Goal: Find specific page/section: Find specific page/section

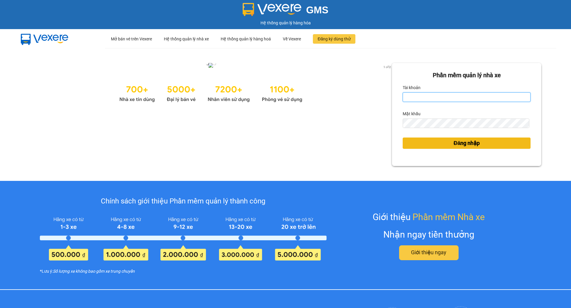
type input "lien.lienhung"
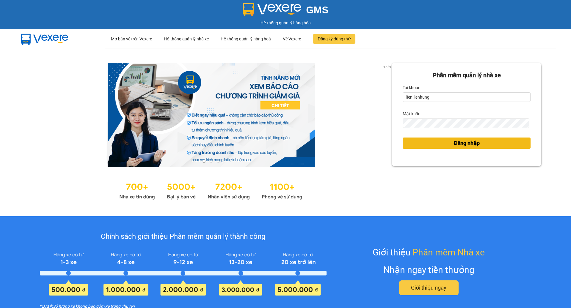
click at [454, 148] on span "Đăng nhập" at bounding box center [467, 143] width 26 height 8
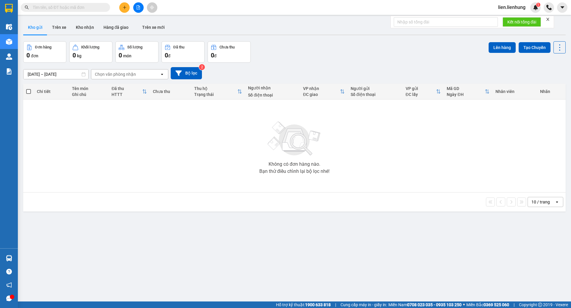
click at [58, 75] on input "13/10/2025 – 15/10/2025" at bounding box center [55, 75] width 65 height 10
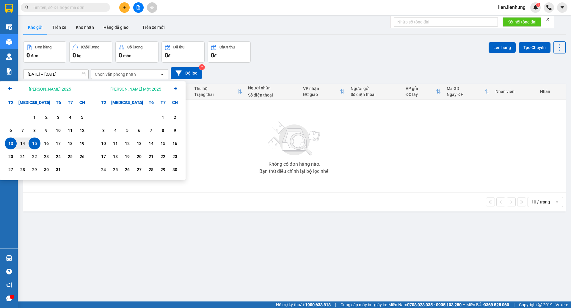
click at [34, 142] on div "15" at bounding box center [34, 143] width 8 height 7
click at [59, 75] on input "15/10/2025 – / /" at bounding box center [55, 75] width 65 height 10
click at [34, 144] on div "15" at bounding box center [34, 143] width 8 height 7
type input "15/10/2025 – 15/10/2025"
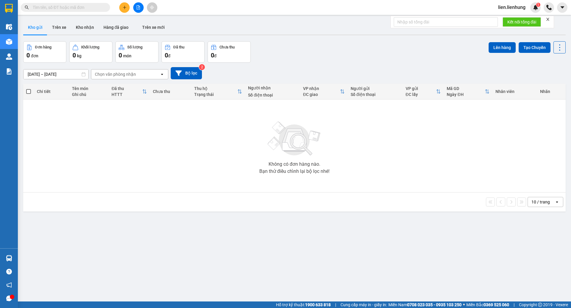
click at [130, 72] on div "Chọn văn phòng nhận" at bounding box center [115, 74] width 41 height 6
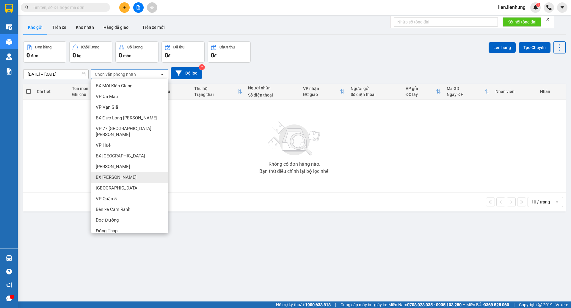
scroll to position [59, 0]
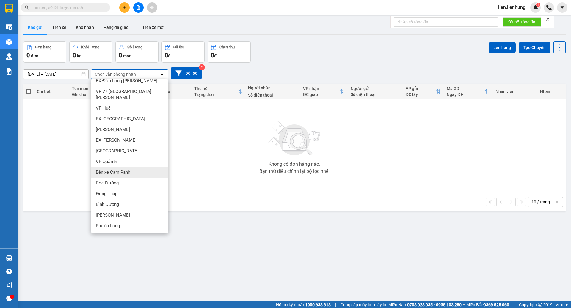
click at [120, 167] on div "Bến xe Cam Ranh" at bounding box center [129, 172] width 77 height 11
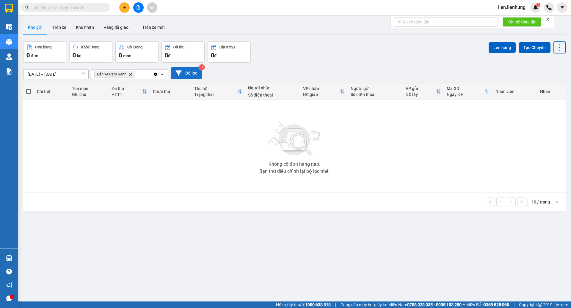
click at [195, 76] on button "Bộ lọc" at bounding box center [186, 73] width 31 height 12
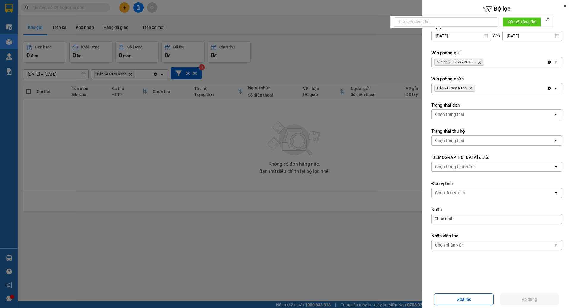
click at [490, 247] on div "Chọn nhân viên" at bounding box center [493, 246] width 122 height 10
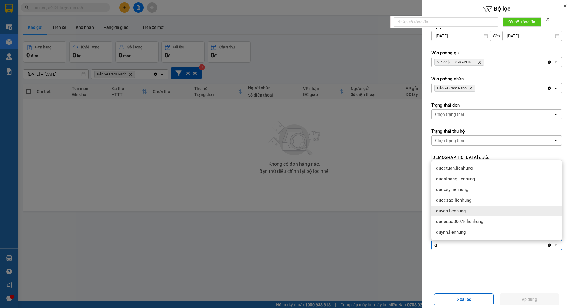
type input "q"
click at [464, 211] on span "quyen.lienhung" at bounding box center [451, 211] width 30 height 6
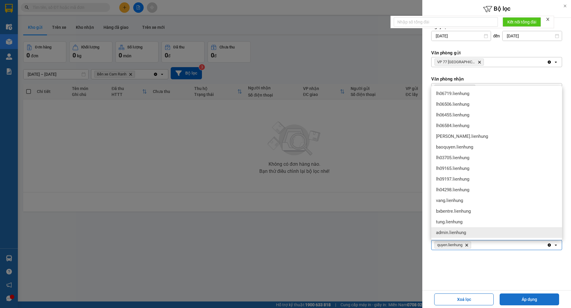
click at [528, 299] on button "Áp dụng" at bounding box center [529, 300] width 59 height 12
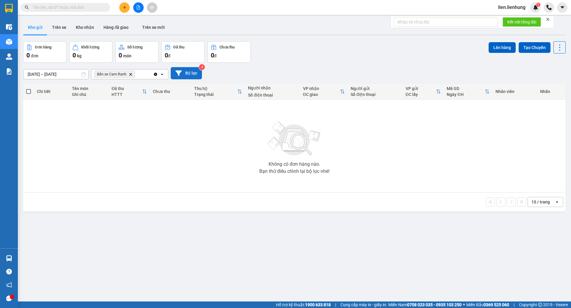
click at [184, 75] on button "Bộ lọc" at bounding box center [186, 73] width 31 height 12
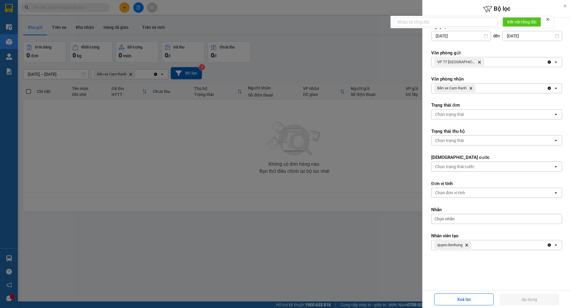
click at [467, 245] on icon "Delete" at bounding box center [467, 246] width 4 height 4
click at [470, 245] on div "Chọn nhân viên" at bounding box center [493, 246] width 122 height 10
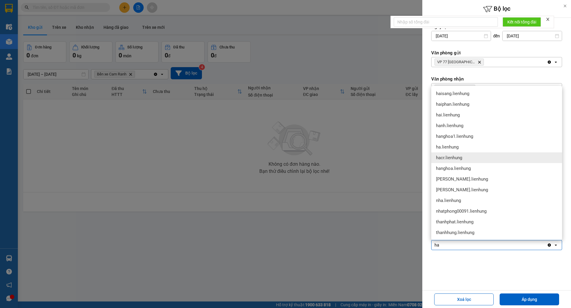
type input "ha"
click at [454, 160] on span "hacr.lienhung" at bounding box center [449, 158] width 26 height 6
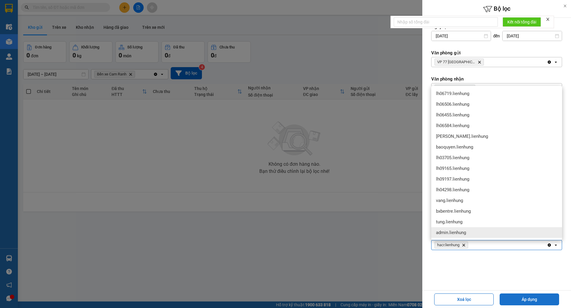
click at [539, 296] on button "Áp dụng" at bounding box center [529, 300] width 59 height 12
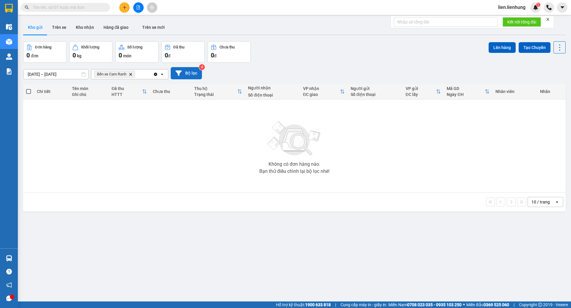
click at [180, 73] on icon at bounding box center [178, 73] width 6 height 6
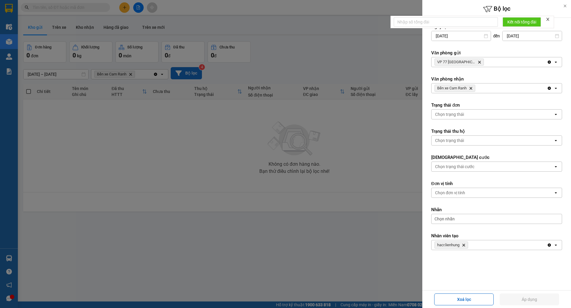
click at [462, 245] on icon "Delete" at bounding box center [464, 246] width 4 height 4
click at [462, 245] on div "Chọn nhân viên" at bounding box center [449, 245] width 29 height 6
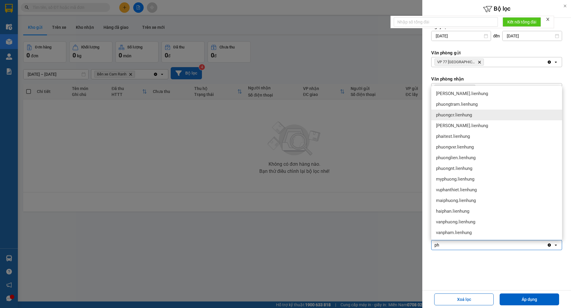
type input "ph"
click at [472, 113] on span "phuongcr.lienhung" at bounding box center [454, 115] width 36 height 6
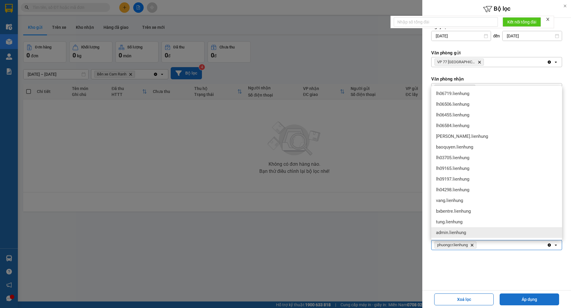
click at [535, 301] on button "Áp dụng" at bounding box center [529, 300] width 59 height 12
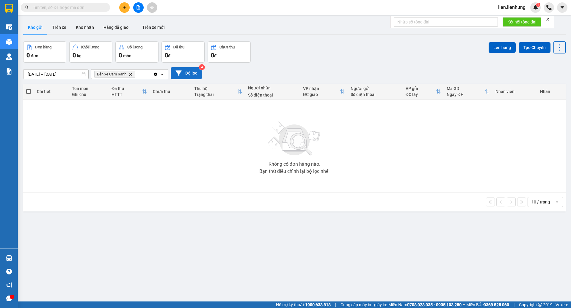
click at [195, 72] on button "Bộ lọc" at bounding box center [186, 73] width 31 height 12
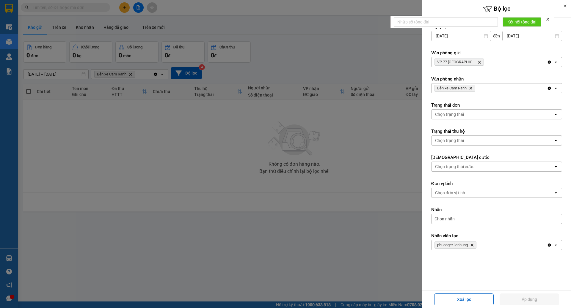
click at [186, 139] on div at bounding box center [285, 154] width 571 height 308
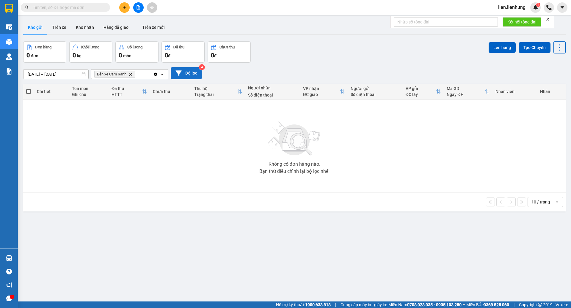
click at [196, 73] on button "Bộ lọc" at bounding box center [186, 73] width 31 height 12
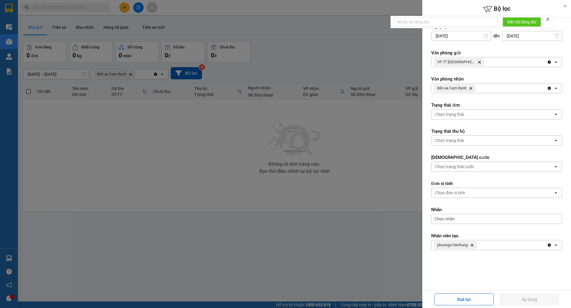
click at [345, 147] on div at bounding box center [285, 154] width 571 height 308
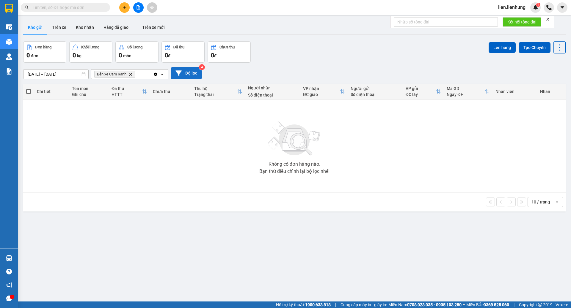
click at [194, 75] on button "Bộ lọc" at bounding box center [186, 73] width 31 height 12
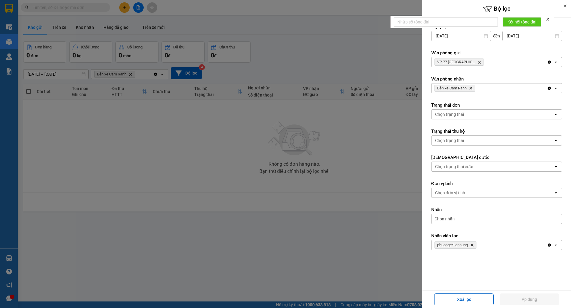
click at [548, 19] on icon "close" at bounding box center [547, 19] width 3 height 3
click at [566, 7] on icon at bounding box center [565, 6] width 4 height 4
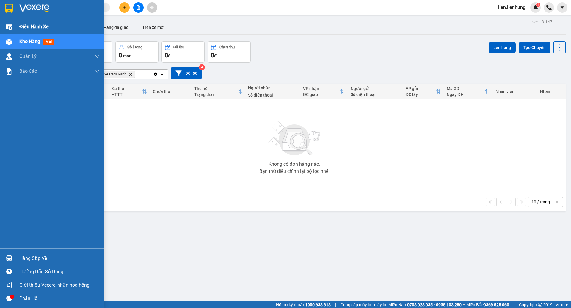
click at [16, 26] on div "Điều hành xe" at bounding box center [52, 26] width 104 height 15
